Goal: Check status: Check status

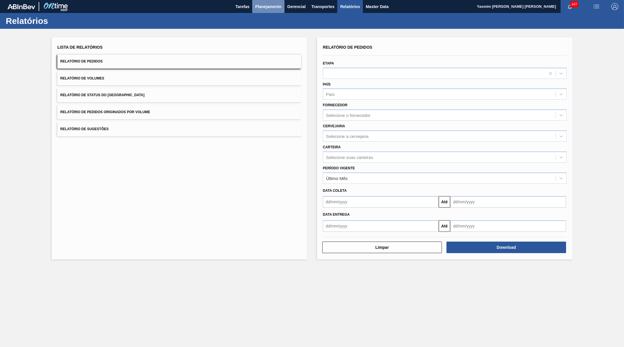
click at [259, 10] on span "Planejamento" at bounding box center [268, 6] width 26 height 7
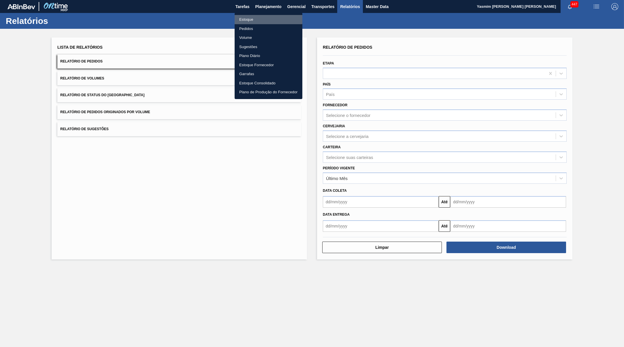
click at [254, 16] on li "Estoque" at bounding box center [268, 19] width 68 height 9
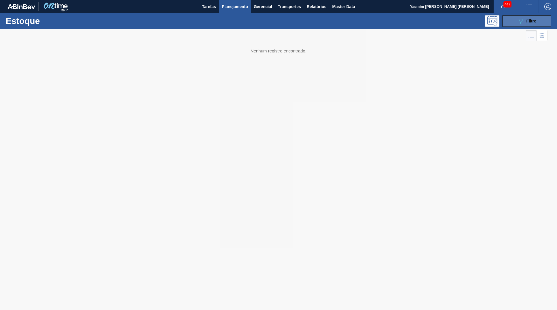
click at [523, 24] on button "089F7B8B-B2A5-4AFE-B5C0-19BA573D28AC Filtro" at bounding box center [526, 21] width 49 height 12
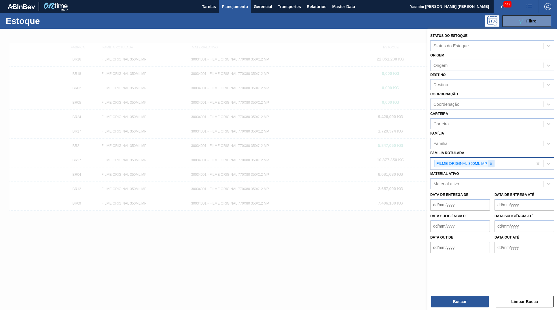
click at [489, 161] on div at bounding box center [491, 163] width 6 height 7
click at [352, 153] on div at bounding box center [278, 184] width 557 height 310
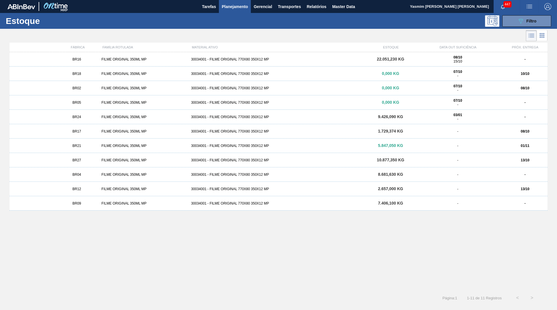
click at [100, 63] on div "BR16 FILME ORIGINAL 350ML MP 30034001 - FILME ORIGINAL 770X80 350X12 MP 22.051,…" at bounding box center [279, 59] width 538 height 14
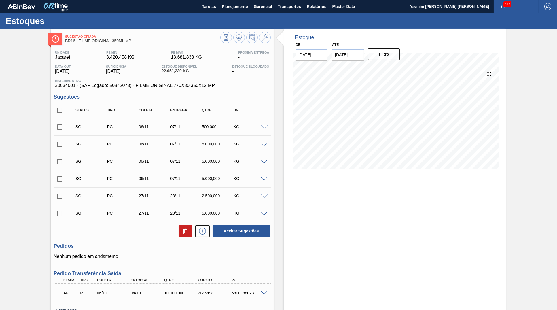
click at [191, 86] on span "30034001 - (SAP Legado: 50842073) - FILME ORIGINAL 770X80 350X12 MP" at bounding box center [162, 85] width 214 height 5
drag, startPoint x: 194, startPoint y: 74, endPoint x: 169, endPoint y: 70, distance: 25.7
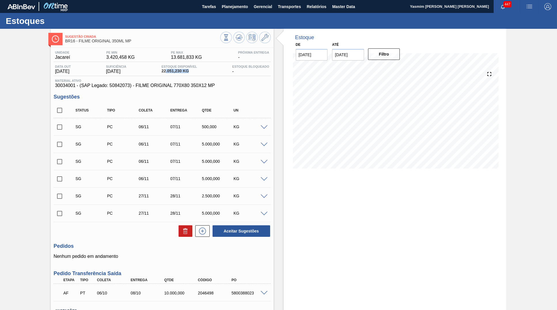
click at [169, 70] on div "Estoque Disponível 22.051,230 KG" at bounding box center [179, 69] width 38 height 9
click at [236, 37] on icon at bounding box center [236, 37] width 1 height 1
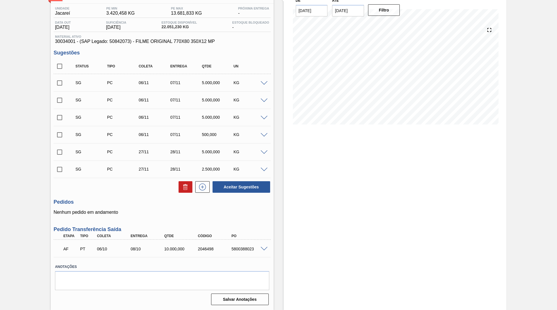
click at [263, 251] on div "5800388023" at bounding box center [249, 249] width 38 height 5
click at [263, 248] on span at bounding box center [264, 249] width 7 height 4
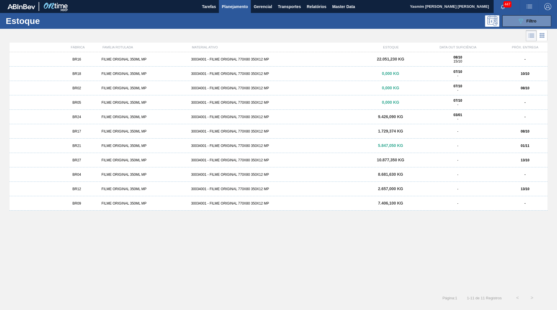
click at [385, 61] on span "22.051,230 KG" at bounding box center [390, 59] width 27 height 5
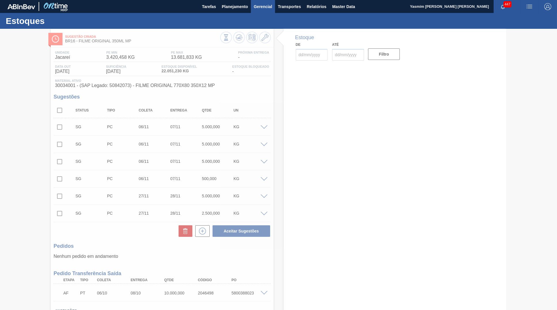
type input "[DATE]"
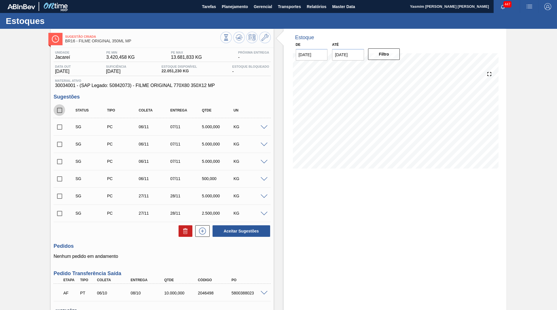
click at [60, 113] on input "checkbox" at bounding box center [60, 110] width 12 height 12
checkbox input "true"
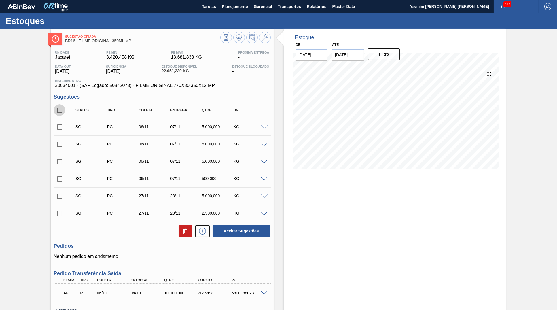
checkbox input "true"
click at [192, 231] on button at bounding box center [186, 231] width 14 height 12
checkbox input "false"
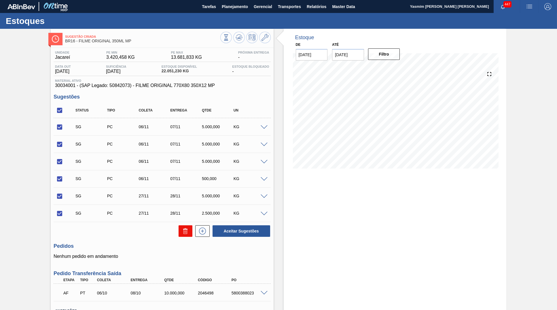
checkbox input "false"
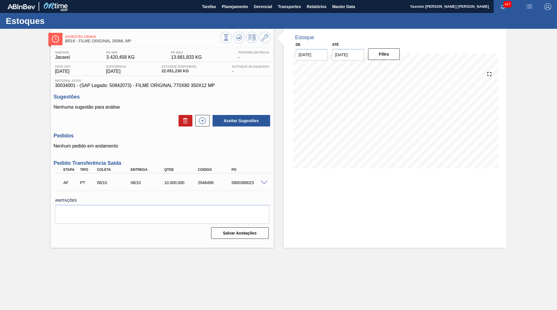
click at [264, 184] on span at bounding box center [264, 183] width 7 height 4
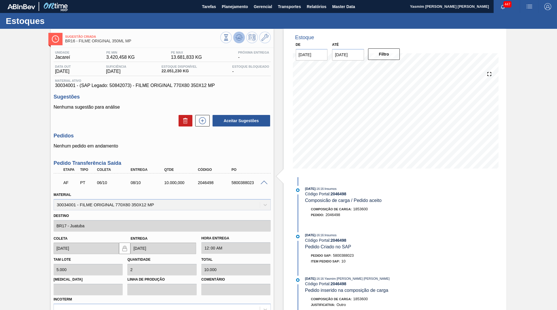
click at [236, 41] on icon at bounding box center [239, 37] width 7 height 7
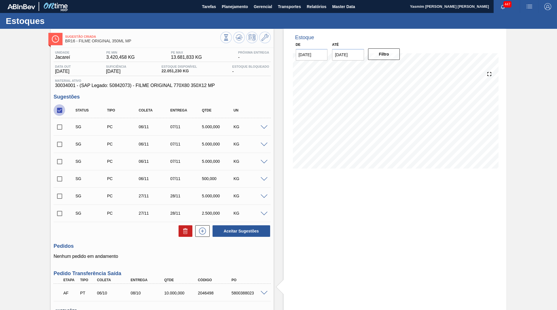
click at [63, 112] on input "checkbox" at bounding box center [60, 110] width 12 height 12
checkbox input "true"
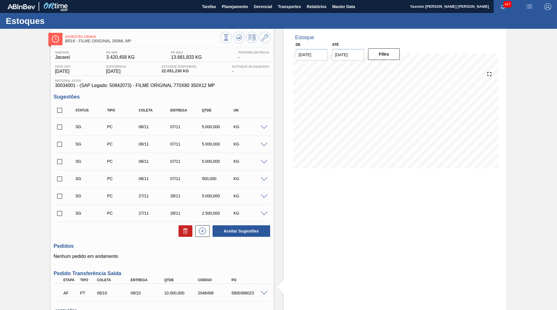
checkbox input "true"
click at [185, 234] on icon at bounding box center [185, 231] width 7 height 7
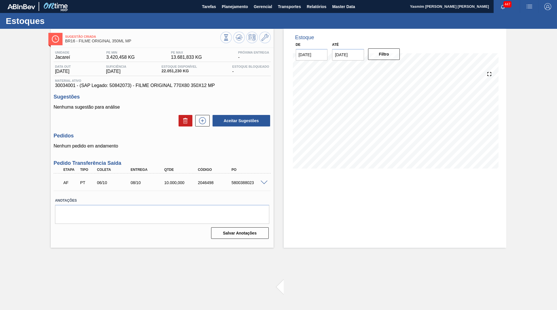
click at [264, 182] on span at bounding box center [264, 183] width 7 height 4
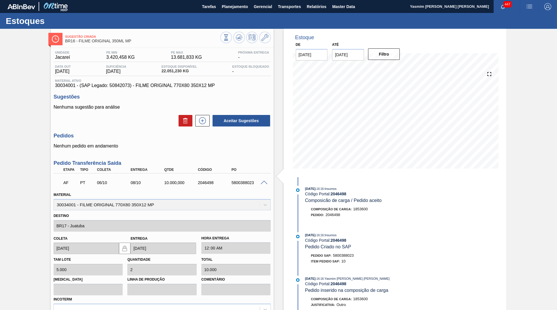
click at [264, 184] on span at bounding box center [264, 183] width 7 height 4
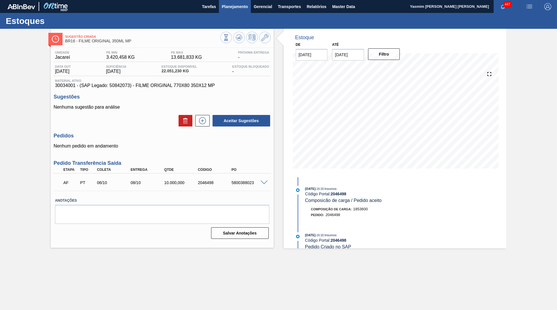
click at [230, 5] on span "Planejamento" at bounding box center [235, 6] width 26 height 7
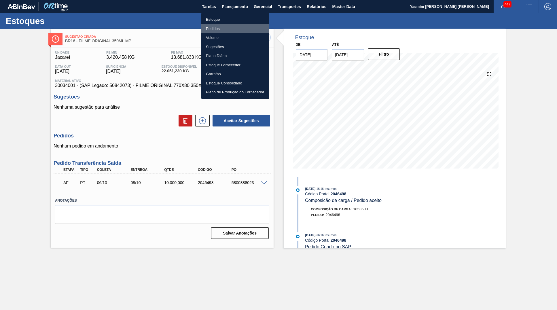
click at [224, 29] on li "Pedidos" at bounding box center [235, 28] width 68 height 9
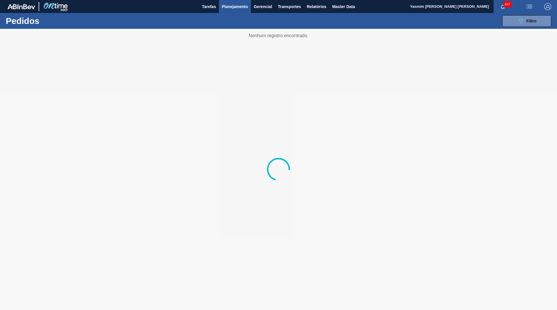
click at [232, 3] on button "Planejamento" at bounding box center [235, 6] width 32 height 13
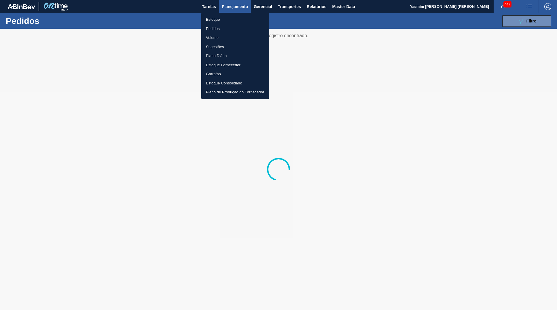
click at [224, 16] on li "Estoque" at bounding box center [235, 19] width 68 height 9
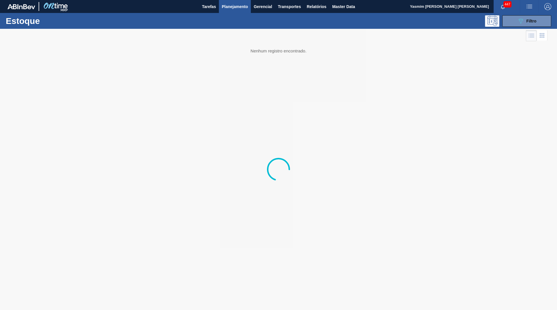
click at [511, 15] on div "Estoque 089F7B8B-B2A5-4AFE-B5C0-19BA573D28AC Filtro" at bounding box center [278, 21] width 557 height 16
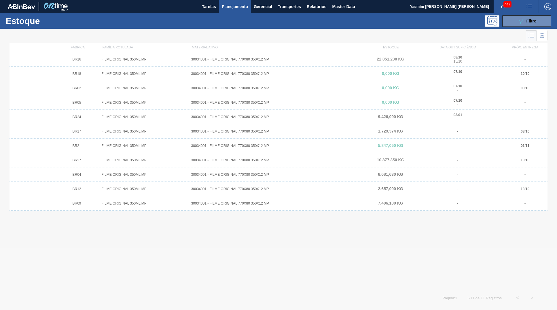
click at [517, 27] on div "Estoque 089F7B8B-B2A5-4AFE-B5C0-19BA573D28AC Filtro" at bounding box center [278, 21] width 557 height 16
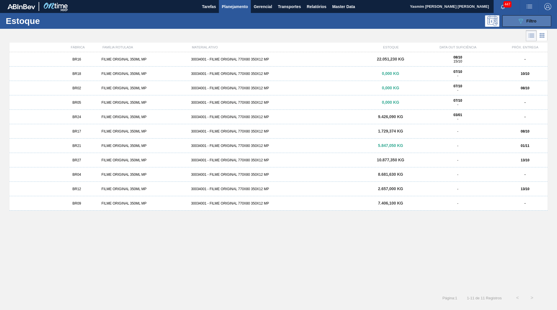
click at [517, 26] on button "089F7B8B-B2A5-4AFE-B5C0-19BA573D28AC Filtro" at bounding box center [526, 21] width 49 height 12
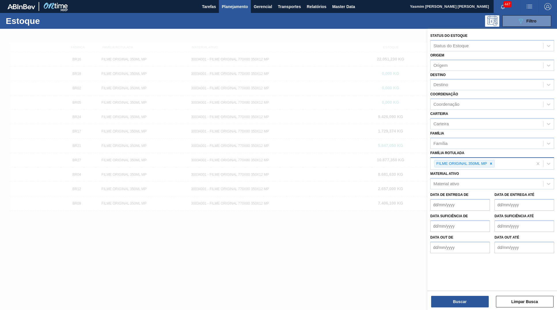
click at [487, 160] on div "FILME ORIGINAL 350ML MP" at bounding box center [464, 164] width 60 height 8
click at [489, 160] on div at bounding box center [491, 163] width 6 height 7
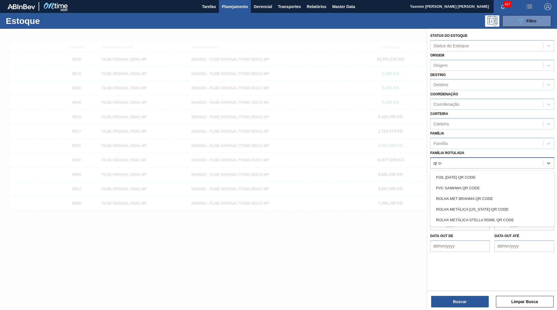
type Rotulada "qr code"
click at [493, 193] on div "ROLHA MET BRAHMA QR CODE" at bounding box center [492, 198] width 124 height 11
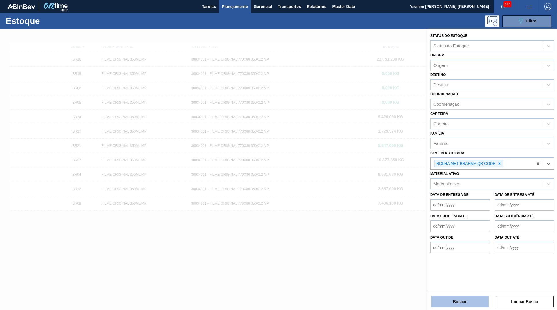
click at [480, 297] on button "Buscar" at bounding box center [460, 302] width 58 height 12
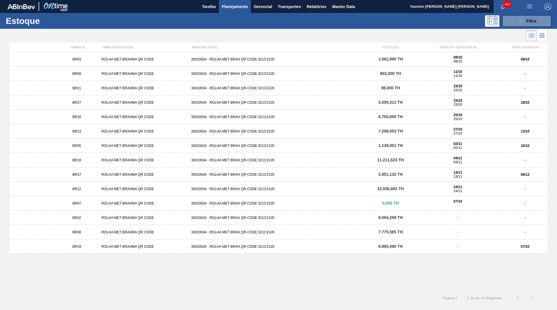
click at [503, 57] on div "BR03 ROLHA MET BRAHMA QR CODE 30033934 - ROLHA MET BRAH QR CODE 021CX105 1.082,…" at bounding box center [279, 59] width 538 height 14
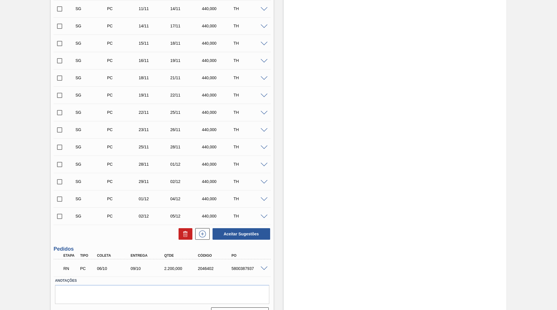
scroll to position [228, 0]
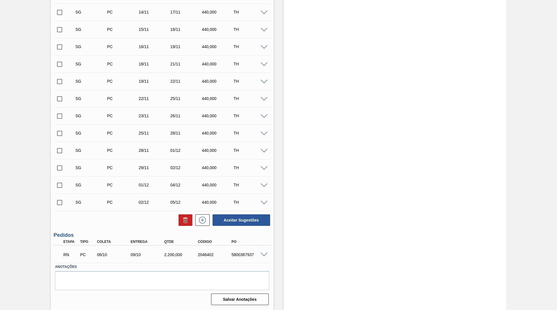
click at [265, 254] on span at bounding box center [264, 255] width 7 height 4
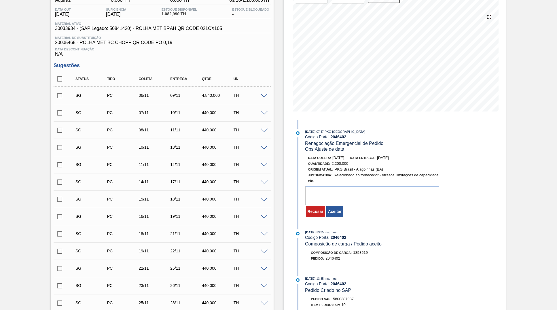
scroll to position [26, 0]
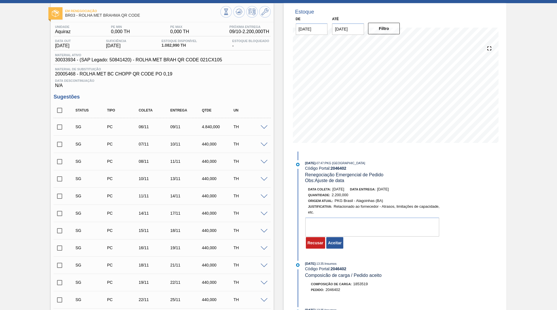
drag, startPoint x: 388, startPoint y: 189, endPoint x: 541, endPoint y: 148, distance: 158.4
click at [427, 185] on div "[DATE] 07:47 : PKG Brasil Código Portal: 2046402 Renegociação Emergencial de Pe…" at bounding box center [368, 206] width 148 height 92
click at [345, 240] on div "Recusar Aceitar" at bounding box center [325, 242] width 41 height 13
click at [339, 243] on button "Aceitar" at bounding box center [334, 243] width 17 height 12
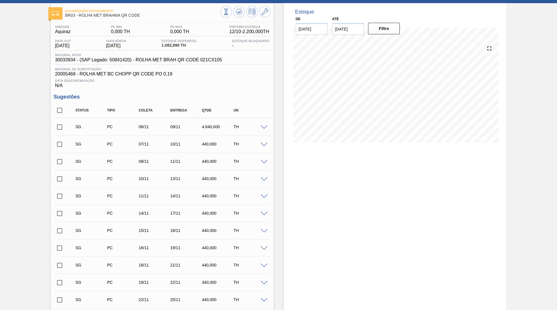
click at [56, 111] on input "checkbox" at bounding box center [60, 110] width 12 height 12
checkbox input "true"
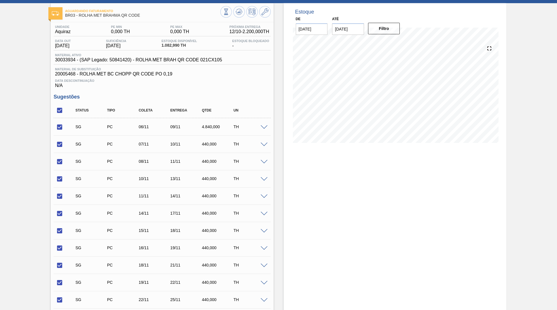
checkbox input "true"
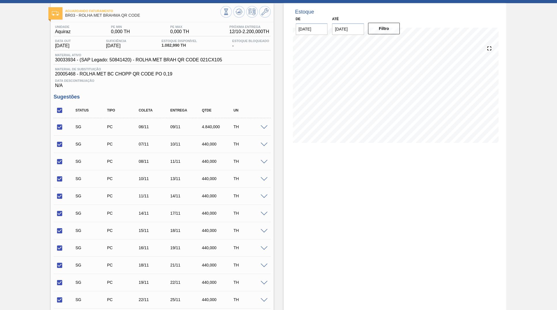
checkbox input "true"
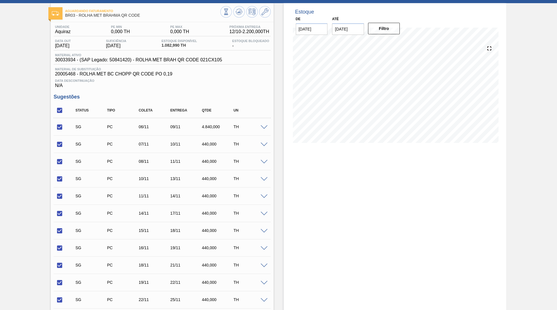
checkbox input "true"
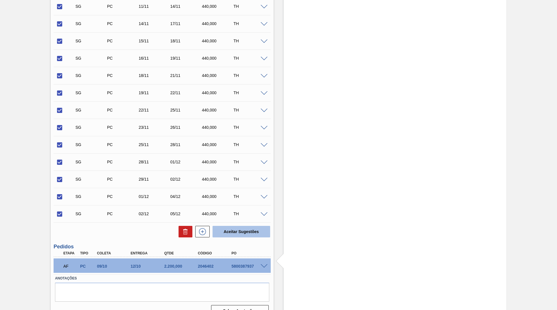
scroll to position [228, 0]
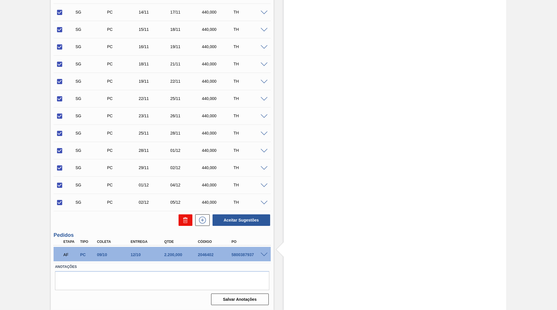
click at [183, 222] on icon at bounding box center [185, 220] width 7 height 7
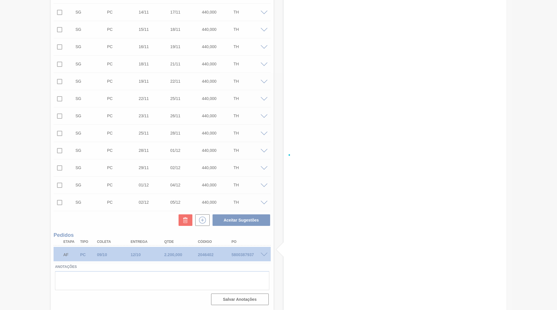
checkbox input "false"
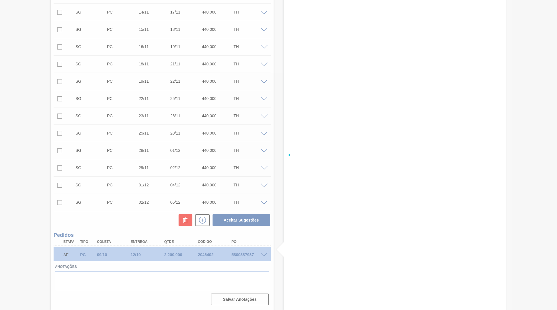
checkbox input "false"
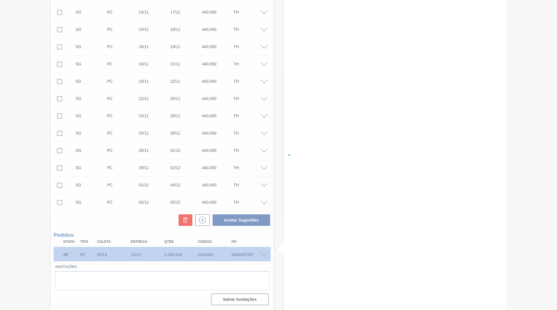
checkbox input "false"
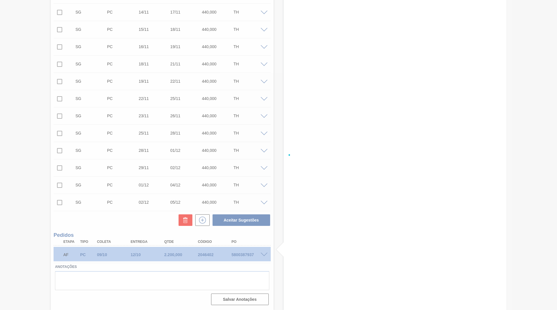
checkbox input "false"
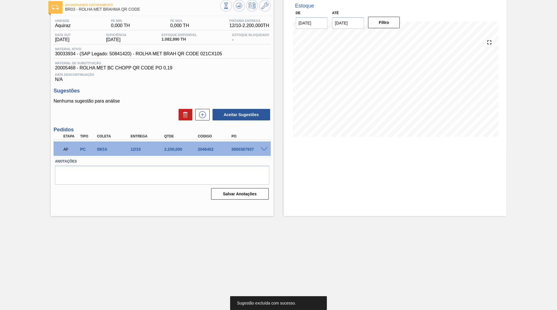
scroll to position [2, 0]
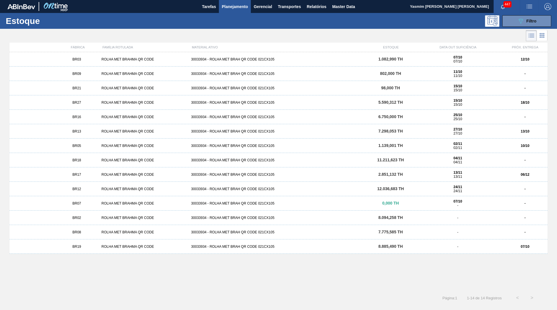
click at [83, 132] on div "BR13" at bounding box center [76, 131] width 45 height 4
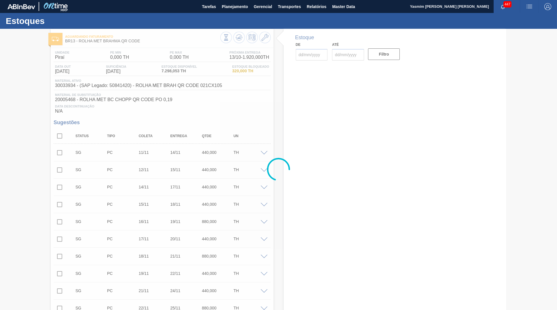
type input "[DATE]"
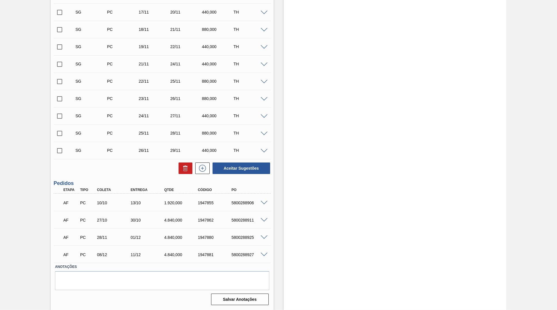
scroll to position [26, 0]
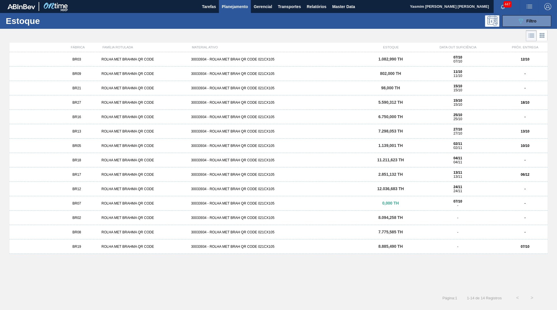
click at [491, 148] on div "02/11 02/11" at bounding box center [457, 146] width 85 height 8
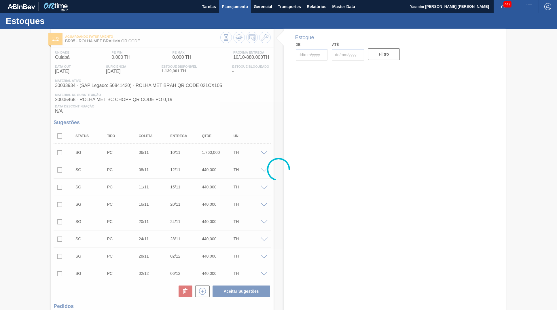
type input "[DATE]"
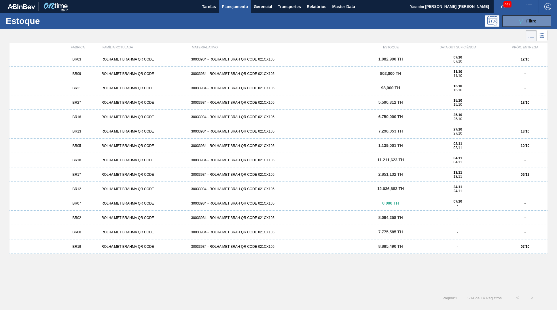
click at [512, 178] on div "BR17 ROLHA MET BRAHMA QR CODE 30033934 - ROLHA MET BRAH QR CODE 021CX105 2.851,…" at bounding box center [279, 174] width 538 height 14
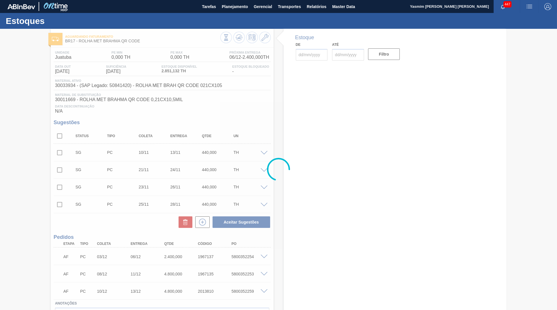
type input "[DATE]"
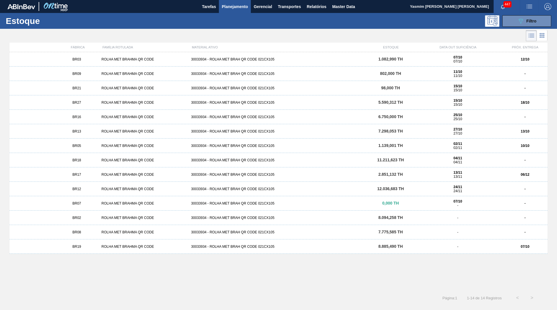
click at [511, 242] on div "BR19 ROLHA MET BRAHMA QR CODE 30033934 - ROLHA MET BRAH QR CODE 021CX105 8.885,…" at bounding box center [279, 246] width 538 height 14
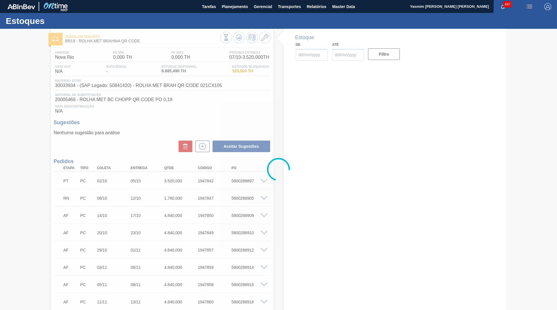
type input "[DATE]"
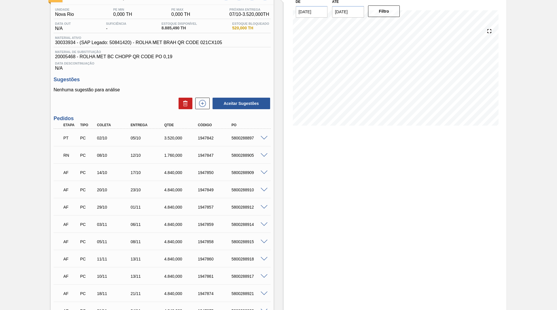
scroll to position [87, 0]
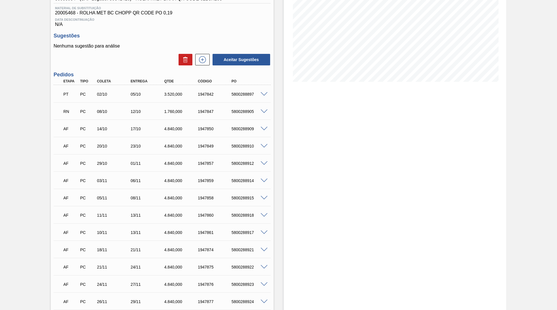
drag, startPoint x: 269, startPoint y: 110, endPoint x: 266, endPoint y: 111, distance: 3.5
click at [268, 110] on div "RN PC 08/10 12/10 1.760,000 1947847 5800288905" at bounding box center [162, 111] width 217 height 14
click at [261, 113] on span at bounding box center [264, 111] width 7 height 4
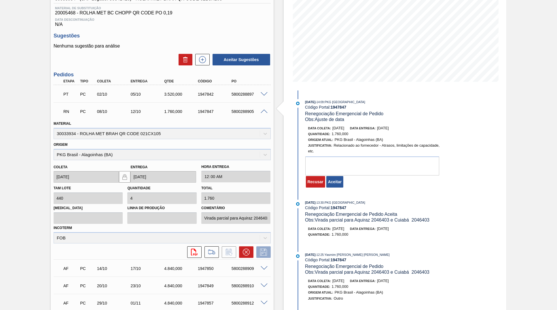
click at [326, 175] on div at bounding box center [372, 165] width 134 height 19
click at [329, 179] on button "Aceitar" at bounding box center [334, 182] width 17 height 12
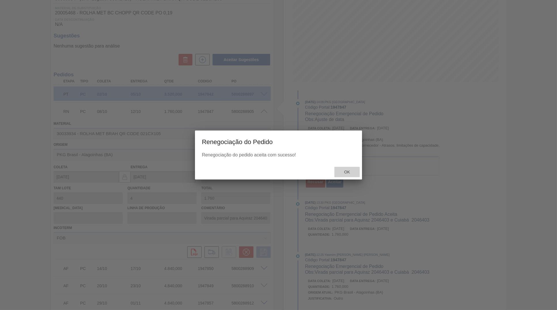
click at [337, 173] on div "Ok" at bounding box center [346, 172] width 25 height 11
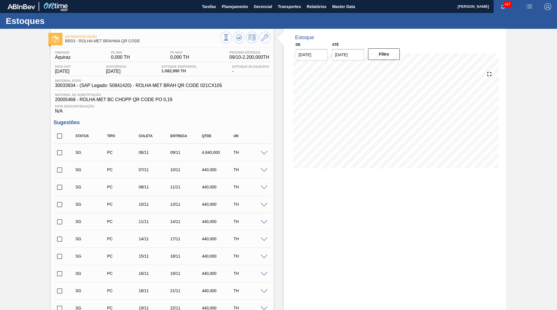
type input "[DATE]"
click at [141, 88] on span "30033934 - (SAP Legado: 50841420) - ROLHA MET BRAH QR CODE 021CX105" at bounding box center [138, 85] width 167 height 5
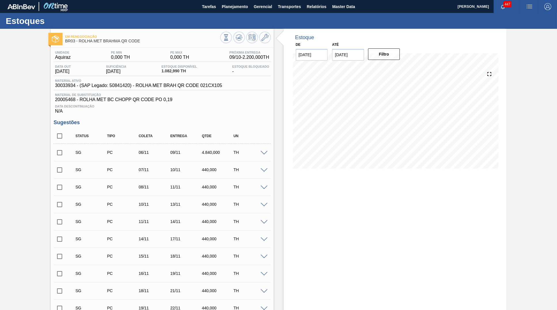
click at [141, 88] on span "30033934 - (SAP Legado: 50841420) - ROLHA MET BRAH QR CODE 021CX105" at bounding box center [138, 85] width 167 height 5
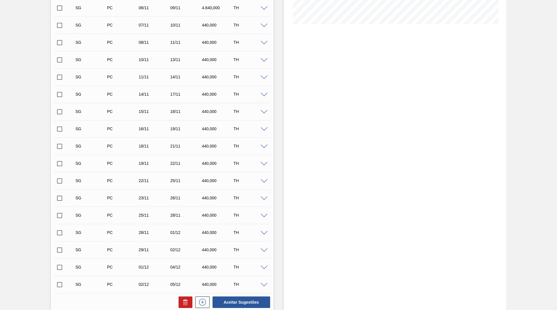
scroll to position [228, 0]
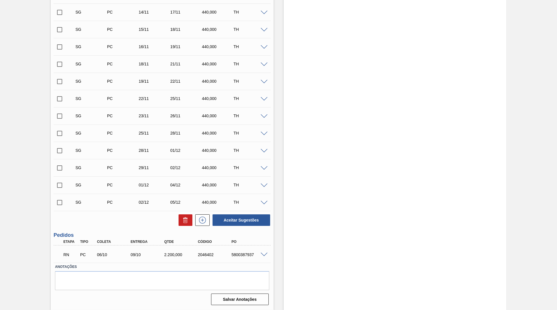
click at [228, 257] on div "5800387937" at bounding box center [245, 254] width 34 height 5
click at [263, 254] on span at bounding box center [264, 255] width 7 height 4
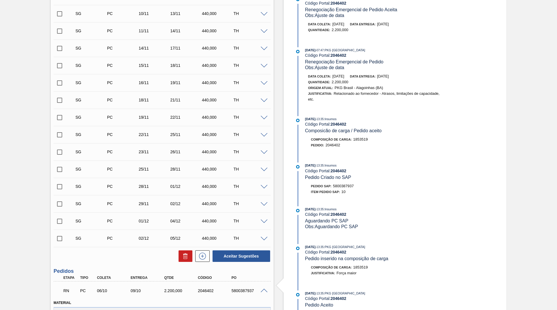
scroll to position [0, 0]
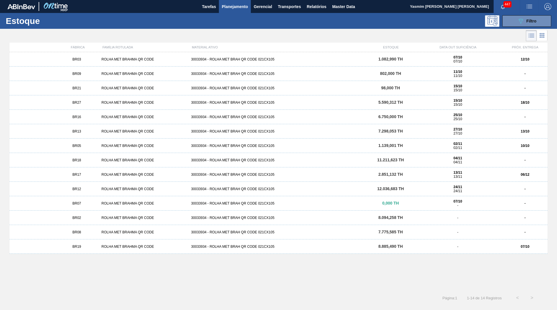
click at [505, 96] on div "BR27 ROLHA MET BRAHMA QR CODE 30033934 - ROLHA MET BRAH QR CODE 021CX105 5.590,…" at bounding box center [279, 102] width 538 height 14
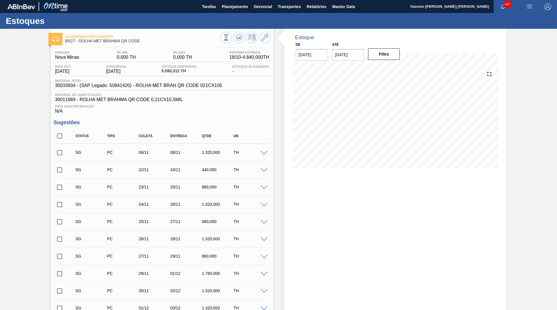
type input "[DATE]"
click at [162, 93] on div "Unidade Nova Minas PE MIN 0,000 TH PE MAX 0,000 TH Próxima Entrega 18/10 - 4.84…" at bounding box center [162, 82] width 217 height 63
click at [159, 90] on div "Material ativo 30033934 - (SAP Legado: 50841420) - ROLHA MET BRAH QR CODE 021CX…" at bounding box center [162, 84] width 217 height 11
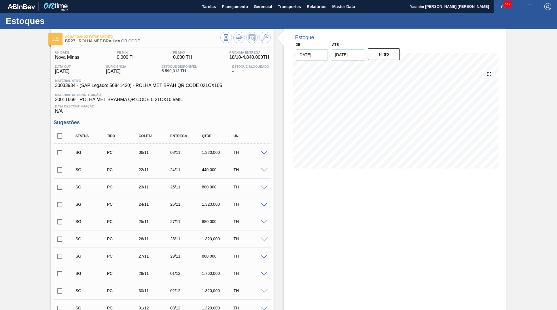
click at [159, 90] on div "Material ativo 30033934 - (SAP Legado: 50841420) - ROLHA MET BRAH QR CODE 021CX…" at bounding box center [162, 84] width 217 height 11
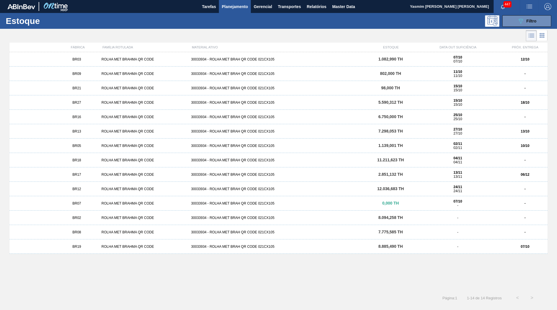
click at [497, 130] on div "27/10 27/10" at bounding box center [457, 131] width 85 height 8
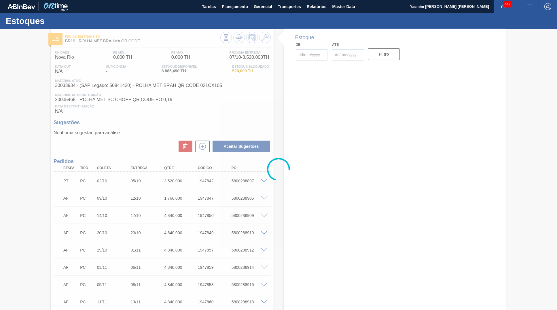
type input "[DATE]"
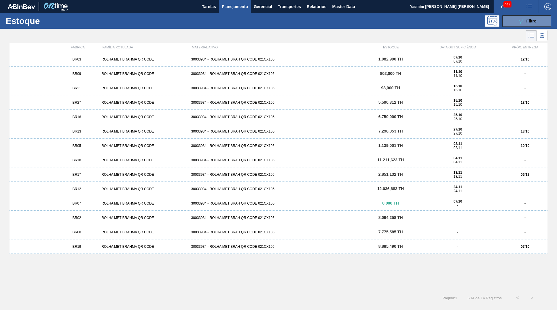
click at [518, 58] on div "12/10" at bounding box center [525, 59] width 45 height 4
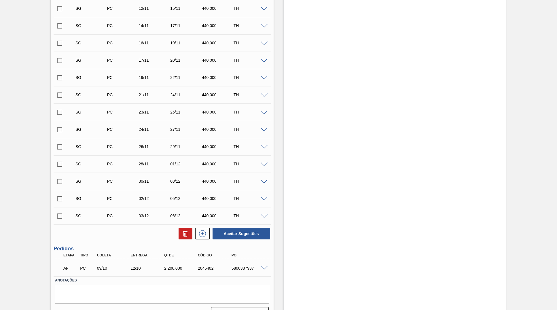
scroll to position [228, 0]
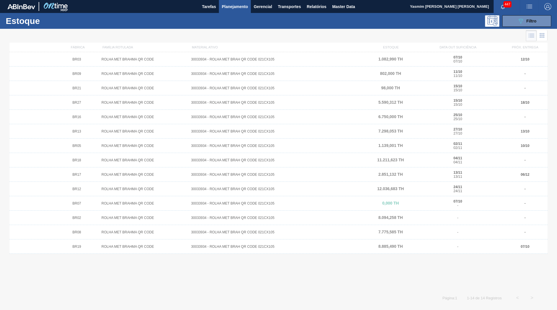
click at [514, 103] on div at bounding box center [278, 169] width 557 height 281
click at [524, 103] on div at bounding box center [278, 169] width 557 height 281
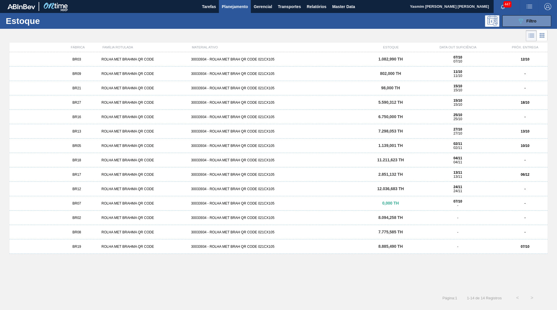
click at [524, 103] on strong "18/10" at bounding box center [525, 103] width 9 height 4
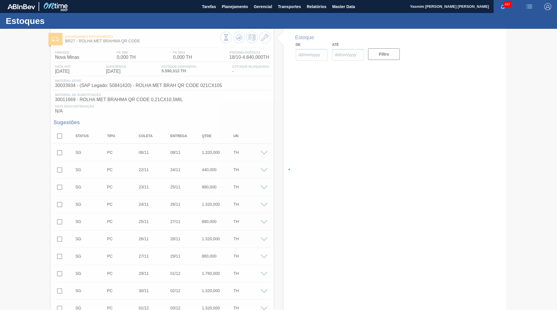
type input "[DATE]"
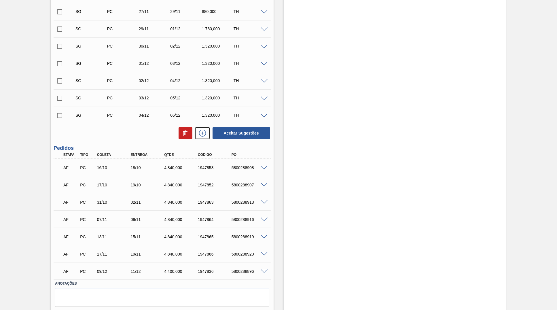
scroll to position [263, 0]
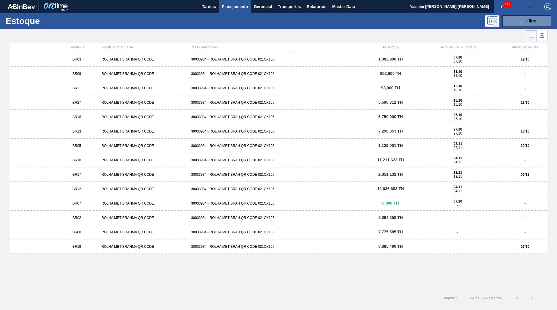
click at [531, 138] on div "BR13 ROLHA MET BRAHMA QR CODE 30033934 - ROLHA MET BRAH QR CODE 021CX105 7.298,…" at bounding box center [279, 131] width 538 height 14
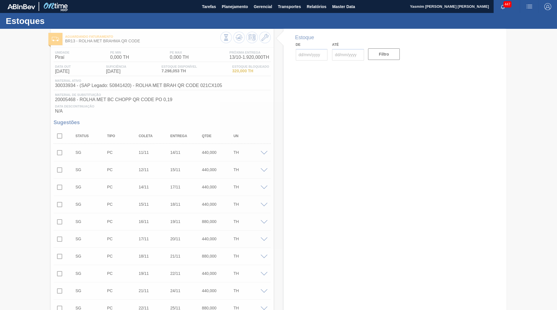
type input "[DATE]"
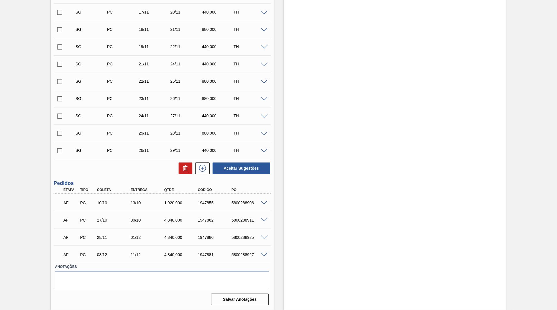
scroll to position [54, 0]
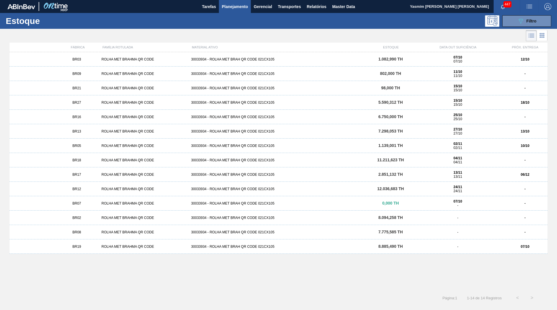
click at [511, 143] on div "BR05 ROLHA MET BRAHMA QR CODE 30033934 - ROLHA MET BRAH QR CODE 021CX105 1.139,…" at bounding box center [279, 146] width 538 height 14
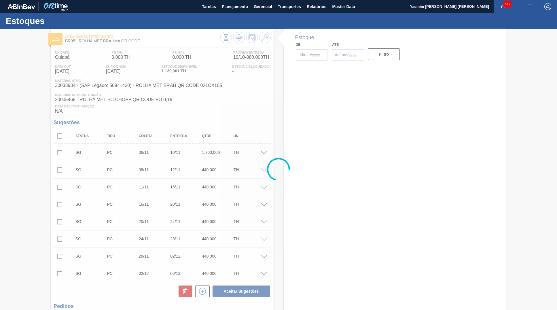
type input "[DATE]"
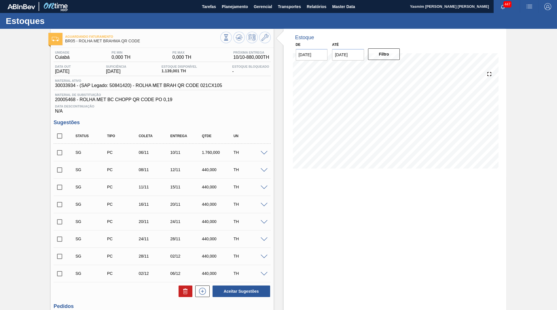
scroll to position [73, 0]
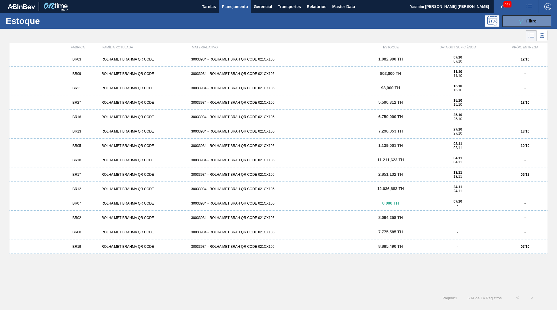
click at [513, 171] on div "BR17 ROLHA MET BRAHMA QR CODE 30033934 - ROLHA MET BRAH QR CODE 021CX105 2.851,…" at bounding box center [279, 174] width 538 height 14
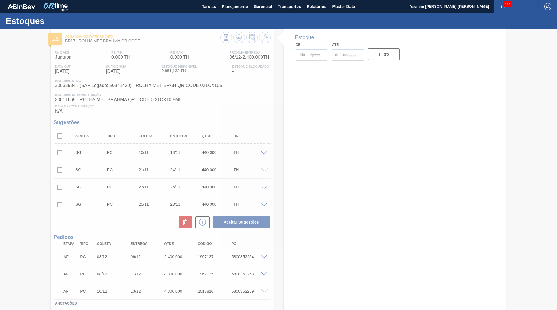
type input "[DATE]"
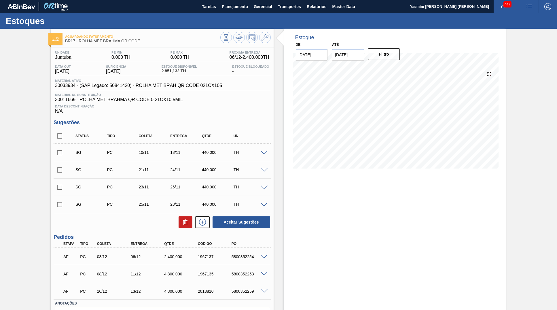
scroll to position [38, 0]
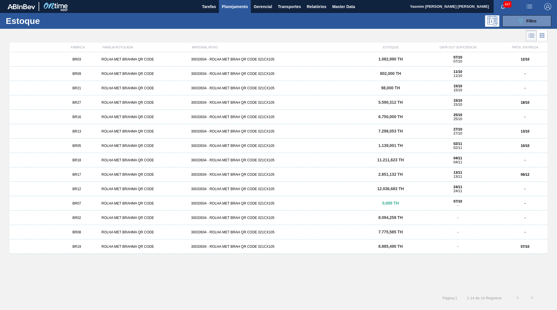
click at [530, 246] on div "07/10" at bounding box center [525, 247] width 45 height 4
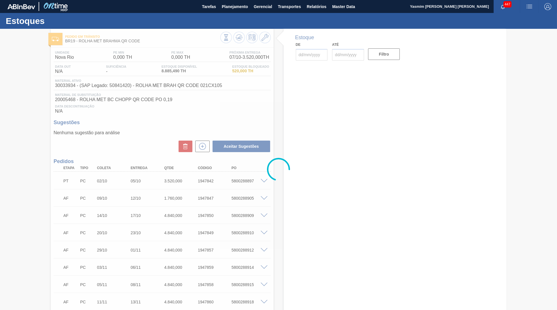
type input "[DATE]"
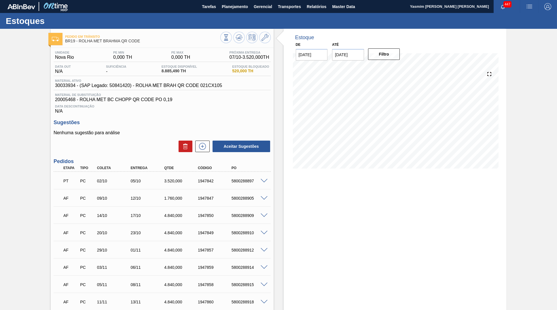
drag, startPoint x: 48, startPoint y: 159, endPoint x: 300, endPoint y: 194, distance: 255.3
click at [300, 194] on div "Pedido em Trânsito BR19 - ROLHA MET BRAHMA QR CODE Unidade Nova Rio PE MIN 0,00…" at bounding box center [278, 253] width 557 height 449
click at [277, 175] on div "Estoque De 07/10/2025 Até 30/11/2025 Filtro" at bounding box center [390, 253] width 233 height 449
